Goal: Find specific page/section: Find specific page/section

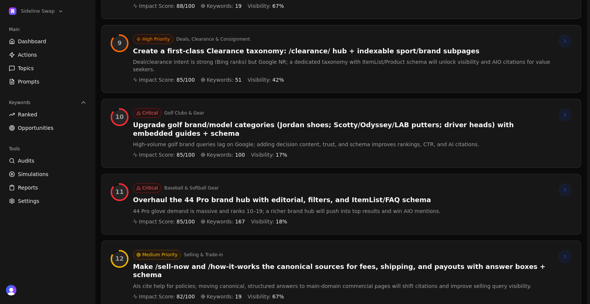
scroll to position [692, 0]
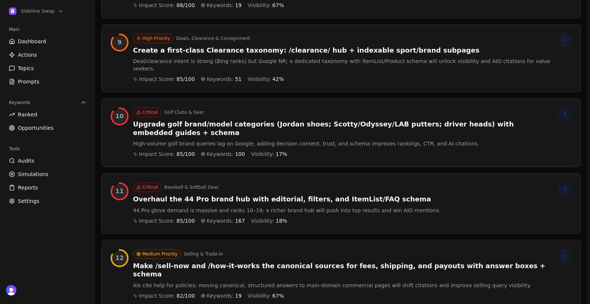
click at [249, 195] on h3 "Overhaul the 44 Pro brand hub with editorial, filters, and ItemList/FAQ schema" at bounding box center [287, 199] width 308 height 9
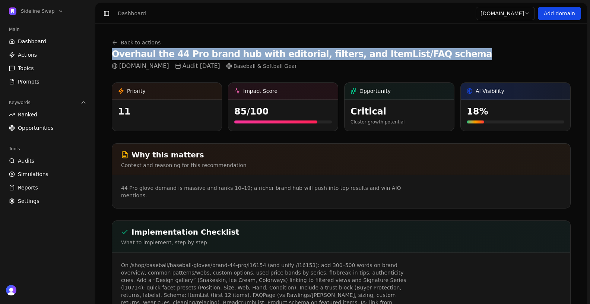
drag, startPoint x: 112, startPoint y: 54, endPoint x: 457, endPoint y: 57, distance: 344.2
click at [457, 57] on div "Back to actions Overhaul the 44 Pro brand hub with editorial, filters, and Item…" at bounding box center [341, 55] width 459 height 32
copy div "Overhaul the 44 Pro brand hub with editorial, filters, and ItemList/FAQ schema"
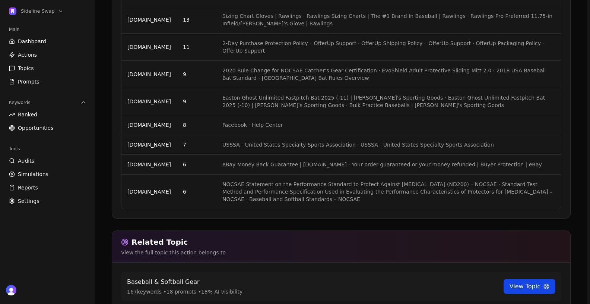
scroll to position [1232, 0]
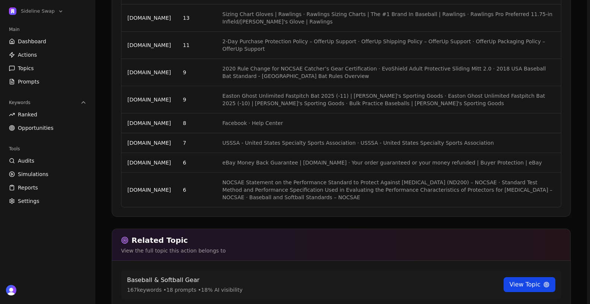
click at [517, 277] on link "View Topic" at bounding box center [530, 284] width 52 height 15
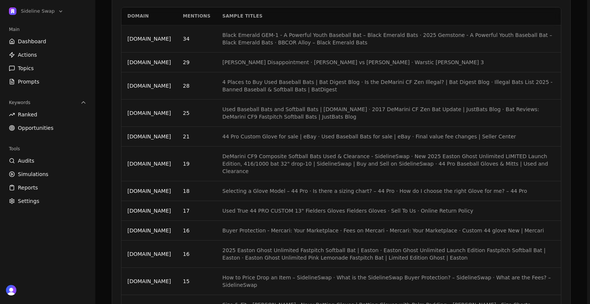
scroll to position [873, 0]
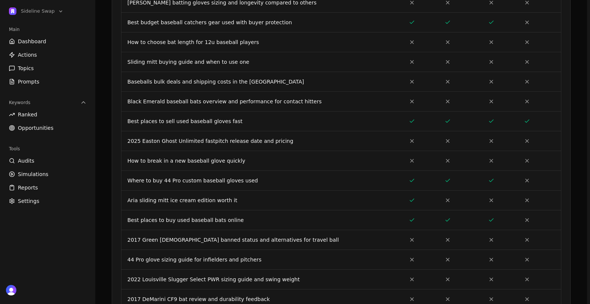
scroll to position [293, 0]
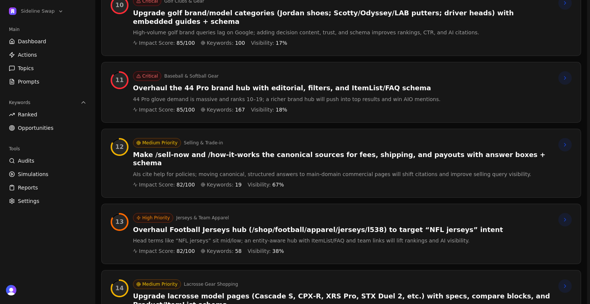
scroll to position [808, 0]
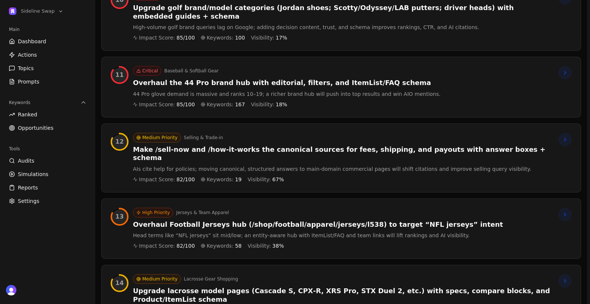
click at [286, 220] on h3 "Overhaul Football Jerseys hub (/shop/football/apparel/jerseys/l538) to target “…" at bounding box center [318, 224] width 370 height 9
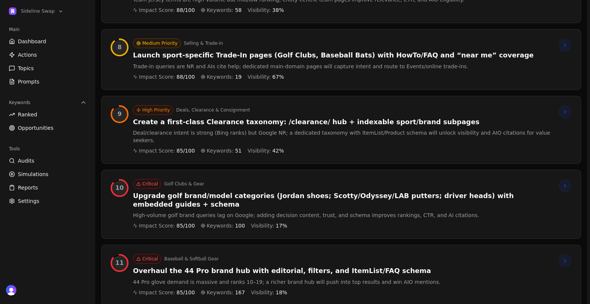
scroll to position [620, 0]
click at [232, 192] on h3 "Upgrade golf brand/model categories (Jordan shoes; Scotty/Odyssey/LAB putters; …" at bounding box center [342, 200] width 419 height 17
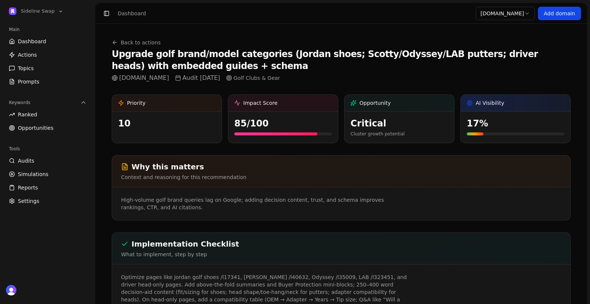
click at [187, 58] on h1 "Upgrade golf brand/model categories (Jordan shoes; Scotty/Odyssey/LAB putters; …" at bounding box center [341, 60] width 459 height 24
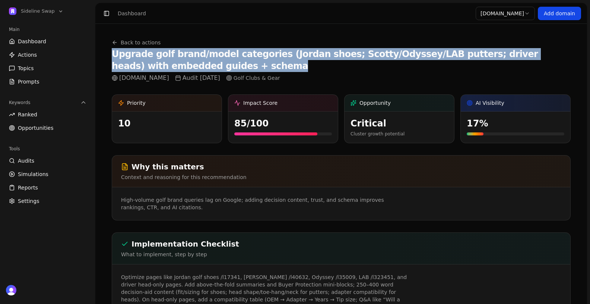
click at [187, 58] on h1 "Upgrade golf brand/model categories (Jordan shoes; Scotty/Odyssey/LAB putters; …" at bounding box center [341, 60] width 459 height 24
copy h1 "Upgrade golf brand/model categories (Jordan shoes; Scotty/Odyssey/LAB putters; …"
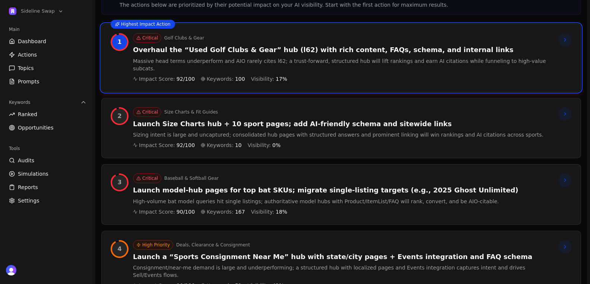
scroll to position [123, 0]
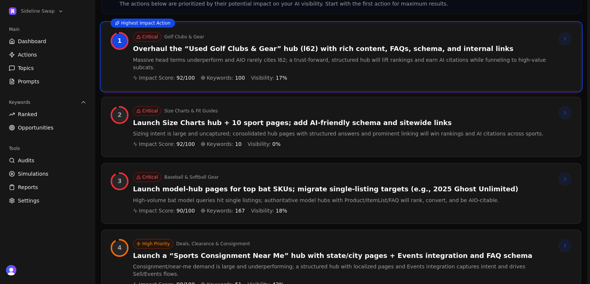
click at [216, 45] on h3 "Overhaul the “Used Golf Clubs & Gear” hub (l62) with rich content, FAQs, schema…" at bounding box center [342, 49] width 419 height 9
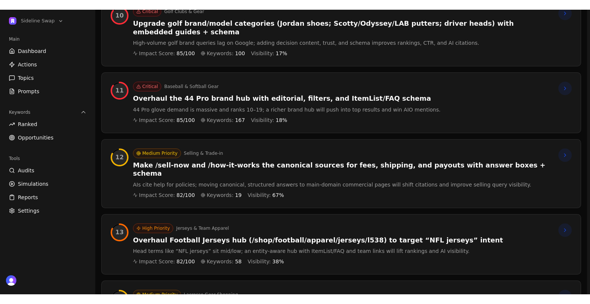
scroll to position [805, 0]
